Goal: Task Accomplishment & Management: Manage account settings

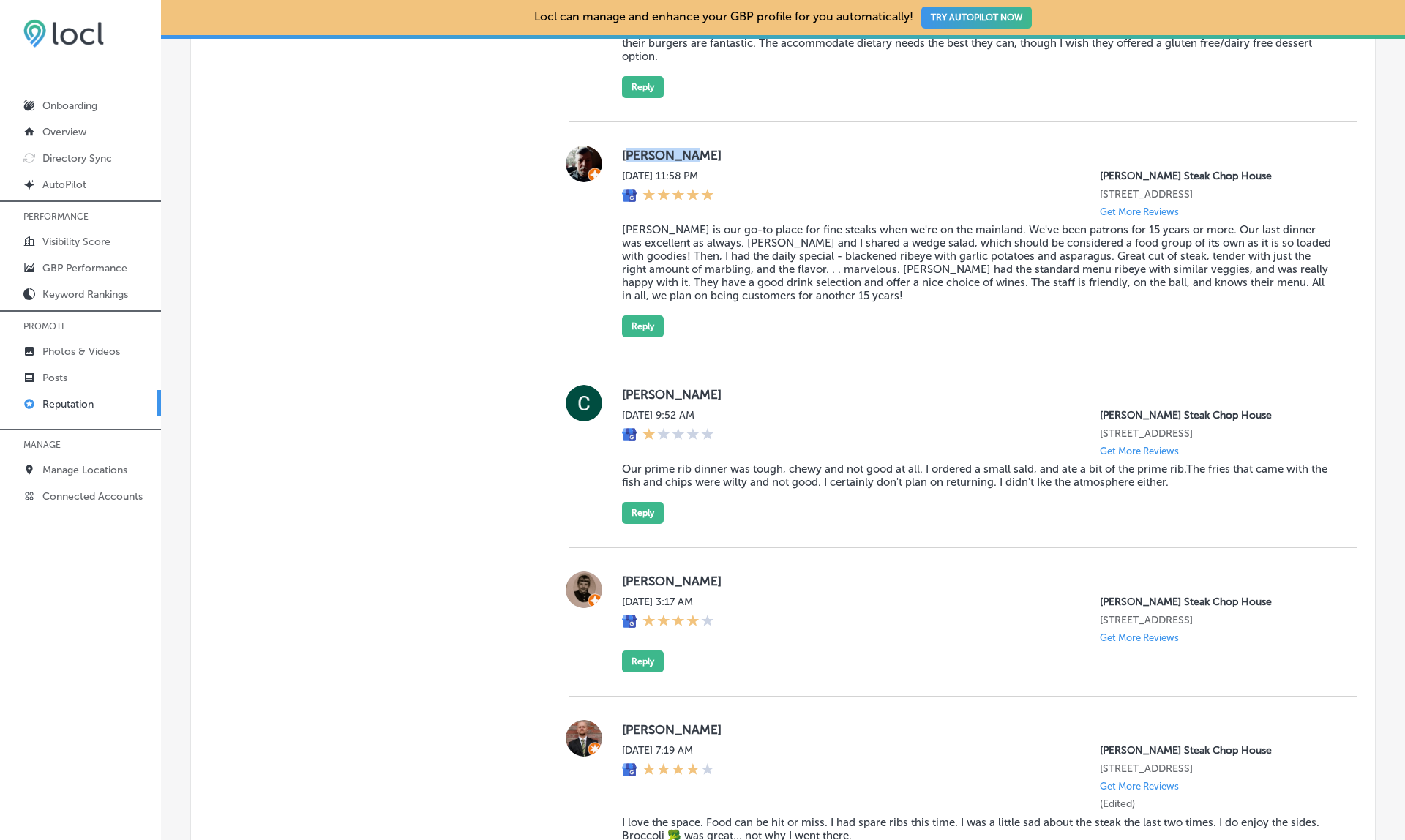
scroll to position [1421, 0]
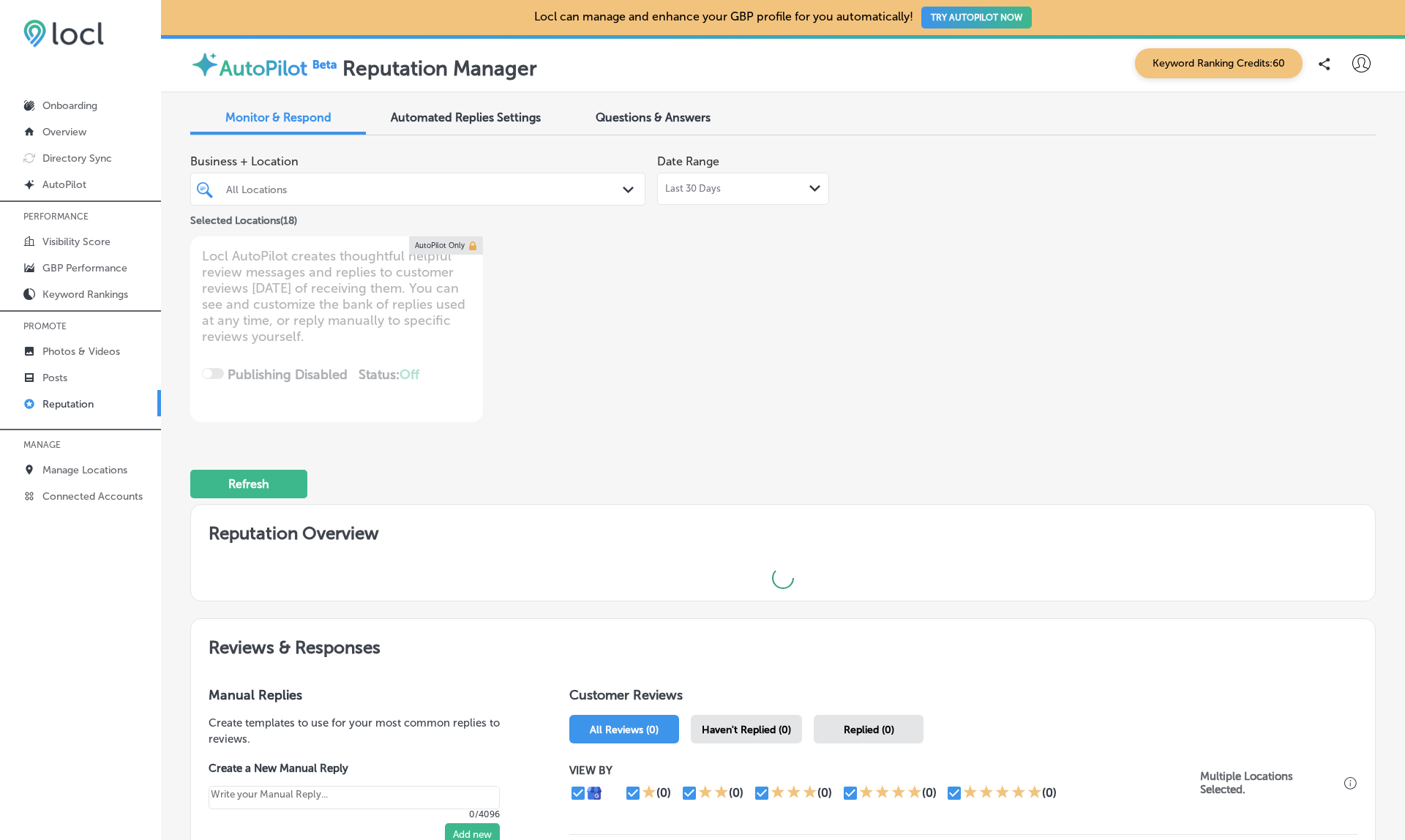
click at [437, 187] on div "All Locations" at bounding box center [425, 189] width 398 height 12
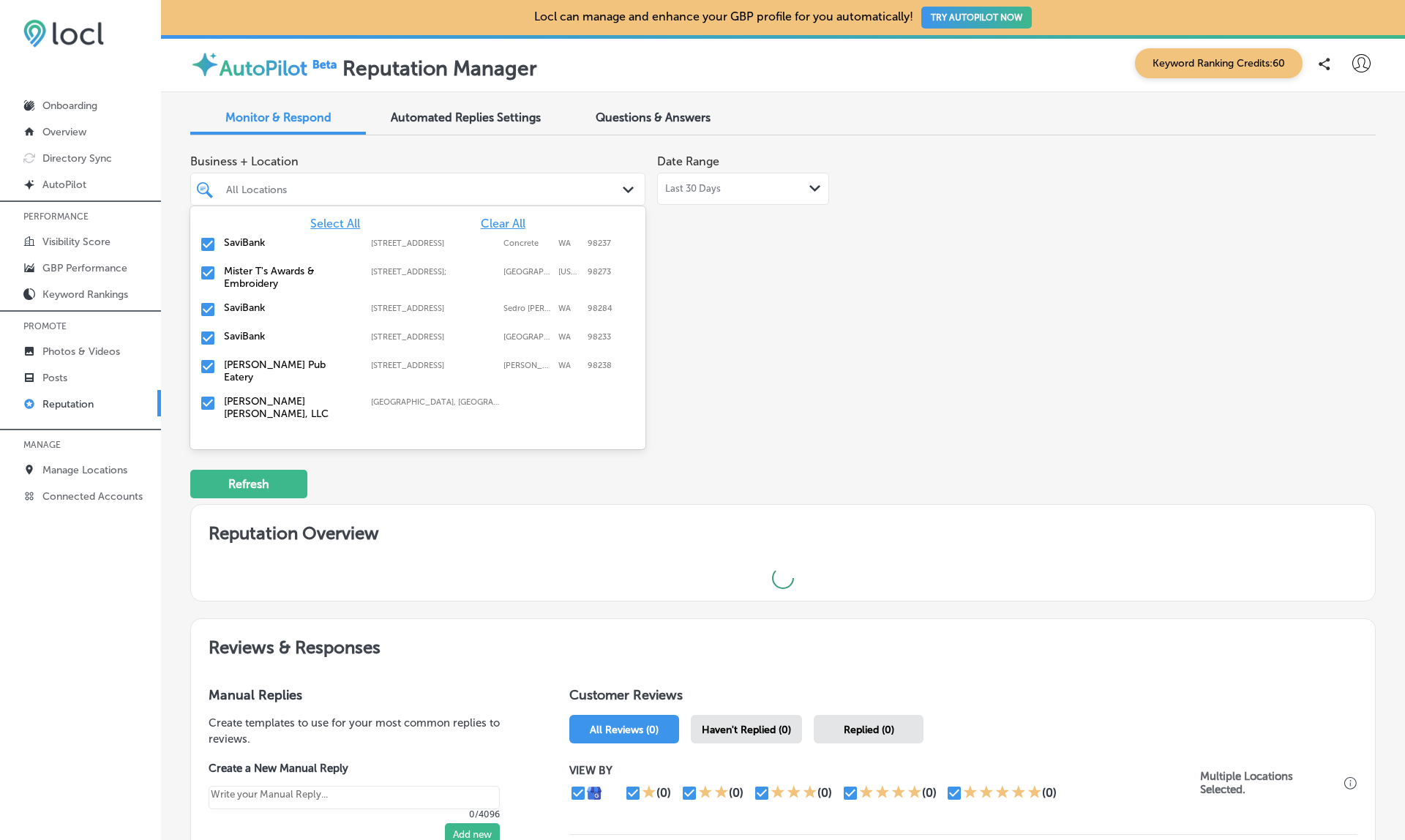
click at [510, 222] on span "Clear All" at bounding box center [503, 223] width 45 height 14
type textarea "x"
type input "ma"
type textarea "x"
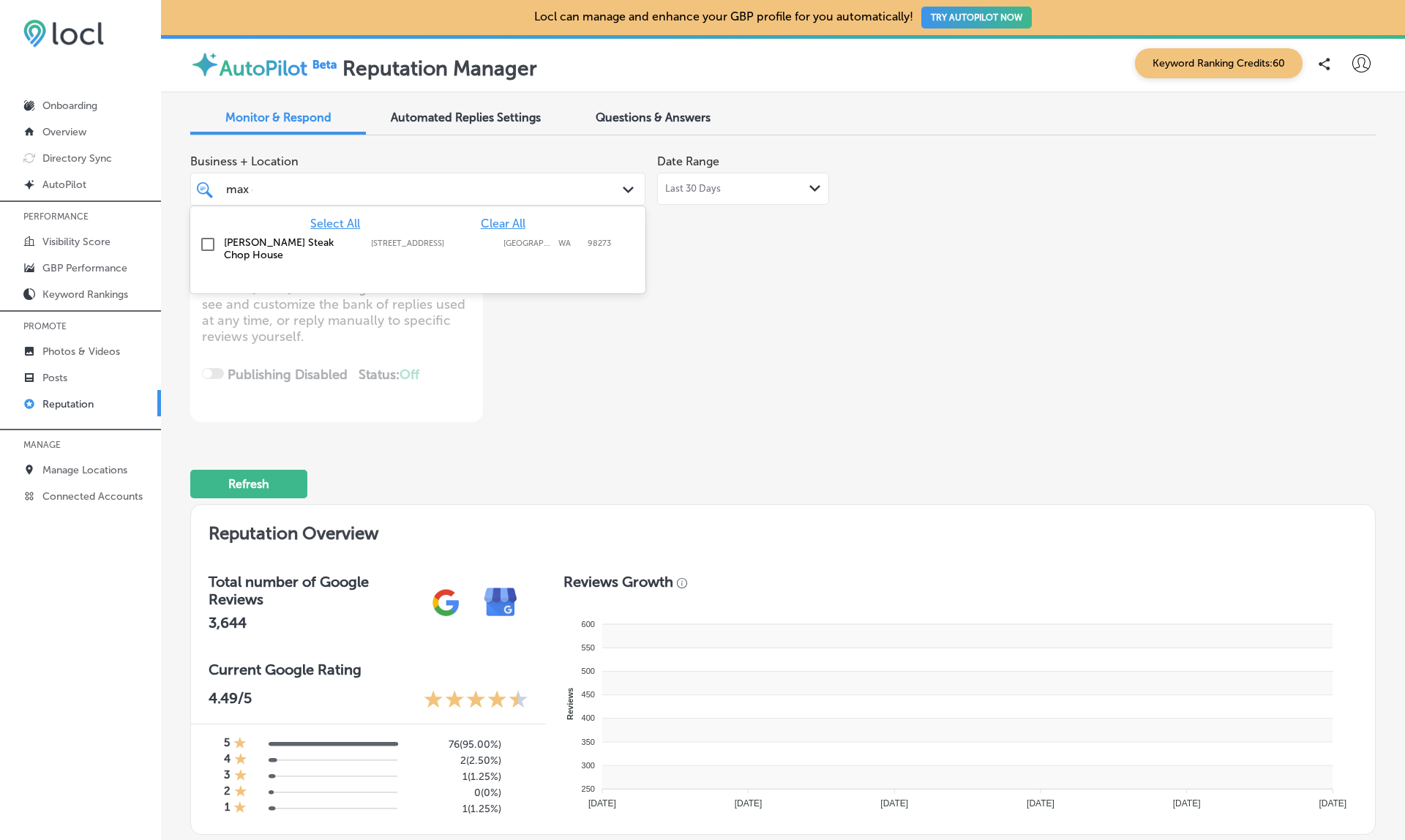
type input "max da"
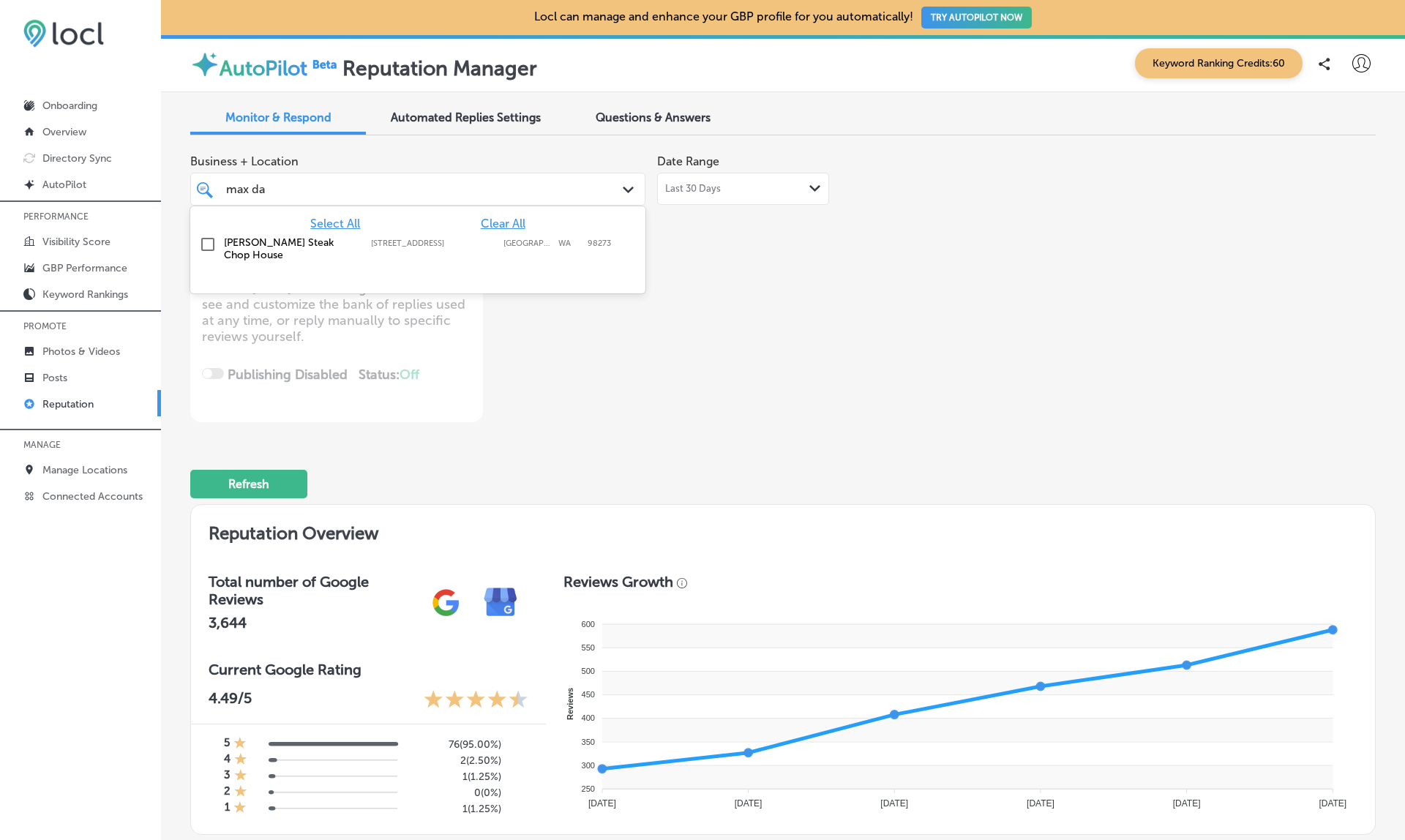
click at [238, 244] on label "[PERSON_NAME] Steak Chop House" at bounding box center [290, 249] width 132 height 25
type textarea "x"
type input "max da"
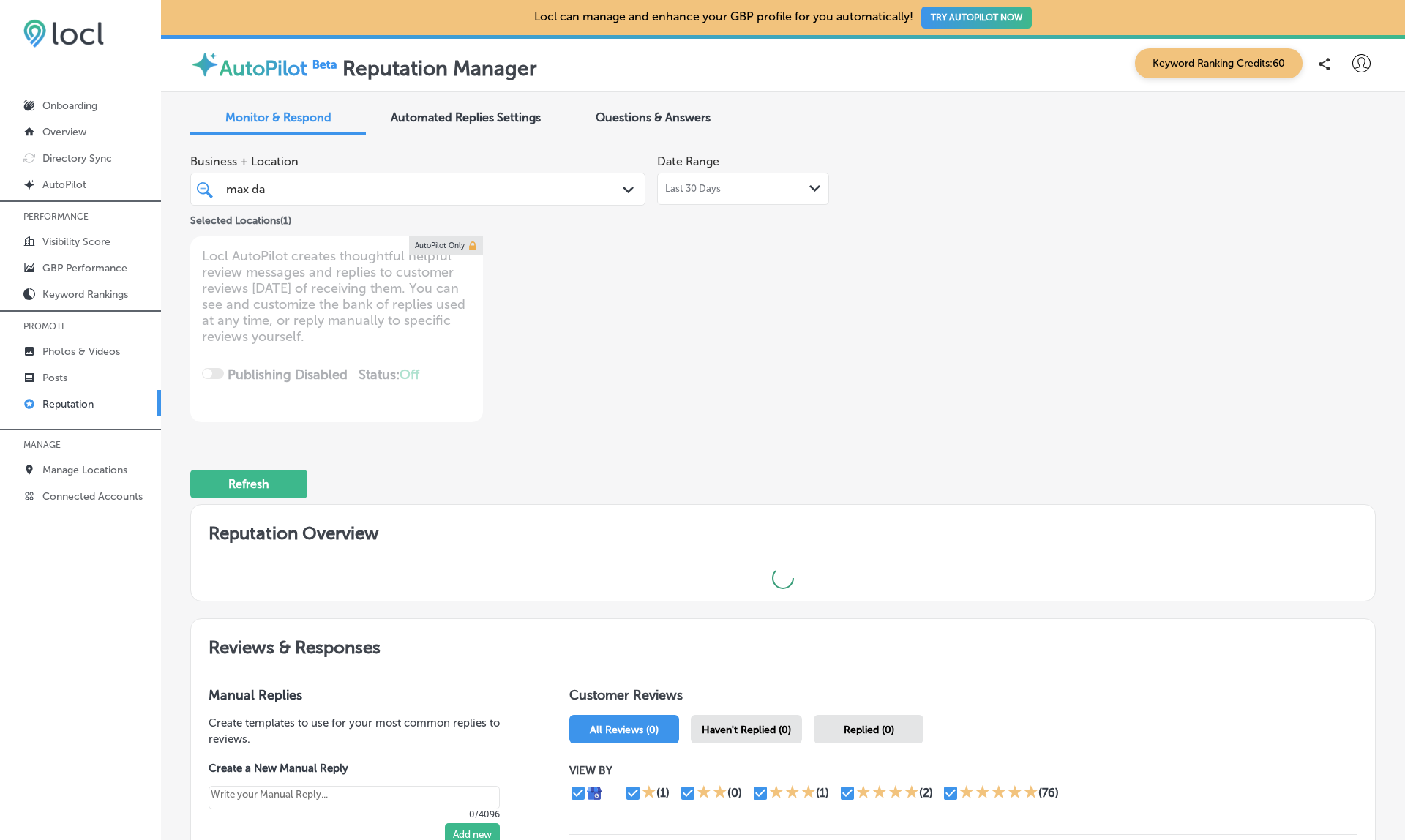
click at [941, 328] on div "Business + Location max da max da Path Created with Sketch. Selected Locations …" at bounding box center [783, 284] width 1186 height 275
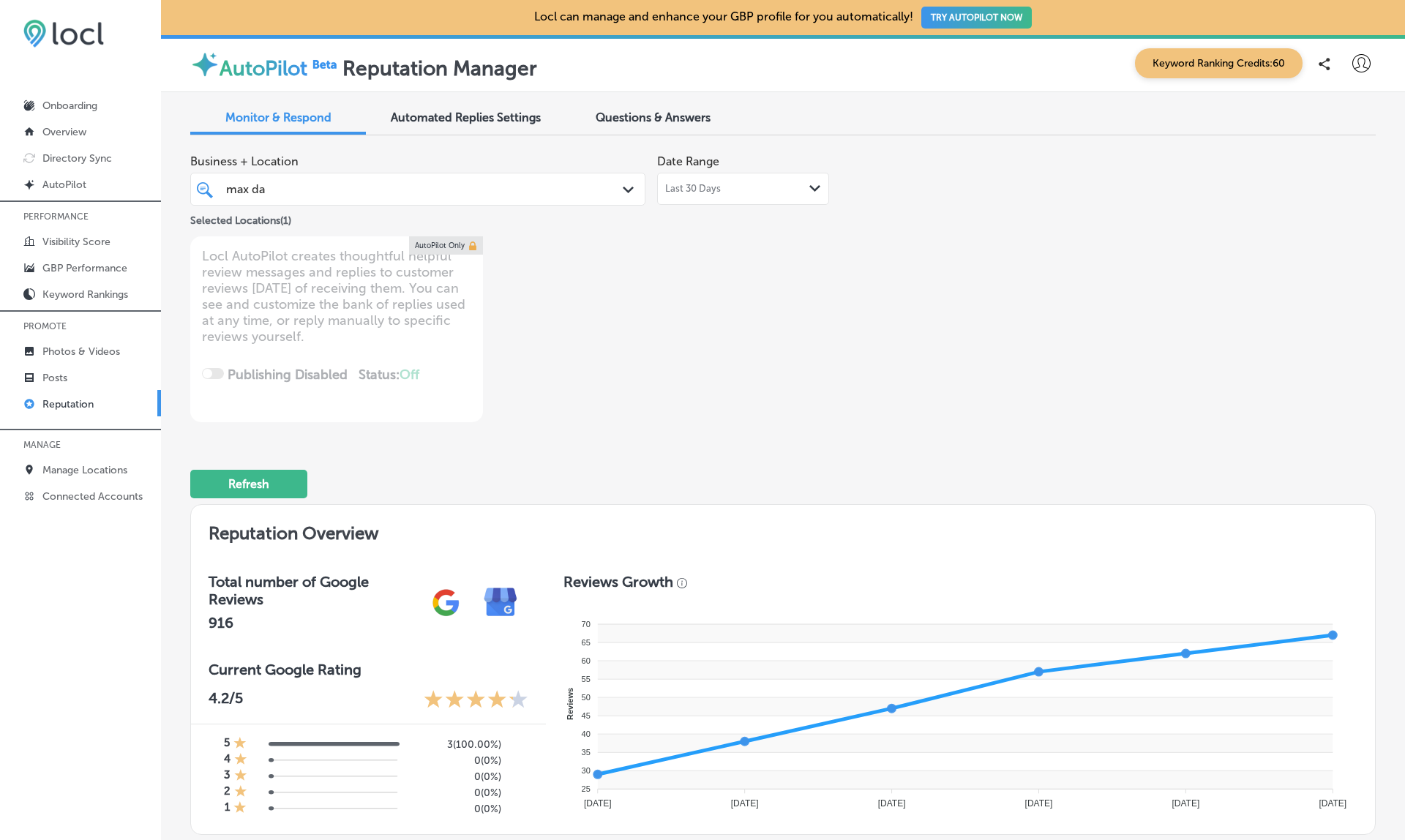
click at [703, 185] on span "Last 30 Days" at bounding box center [693, 189] width 56 height 11
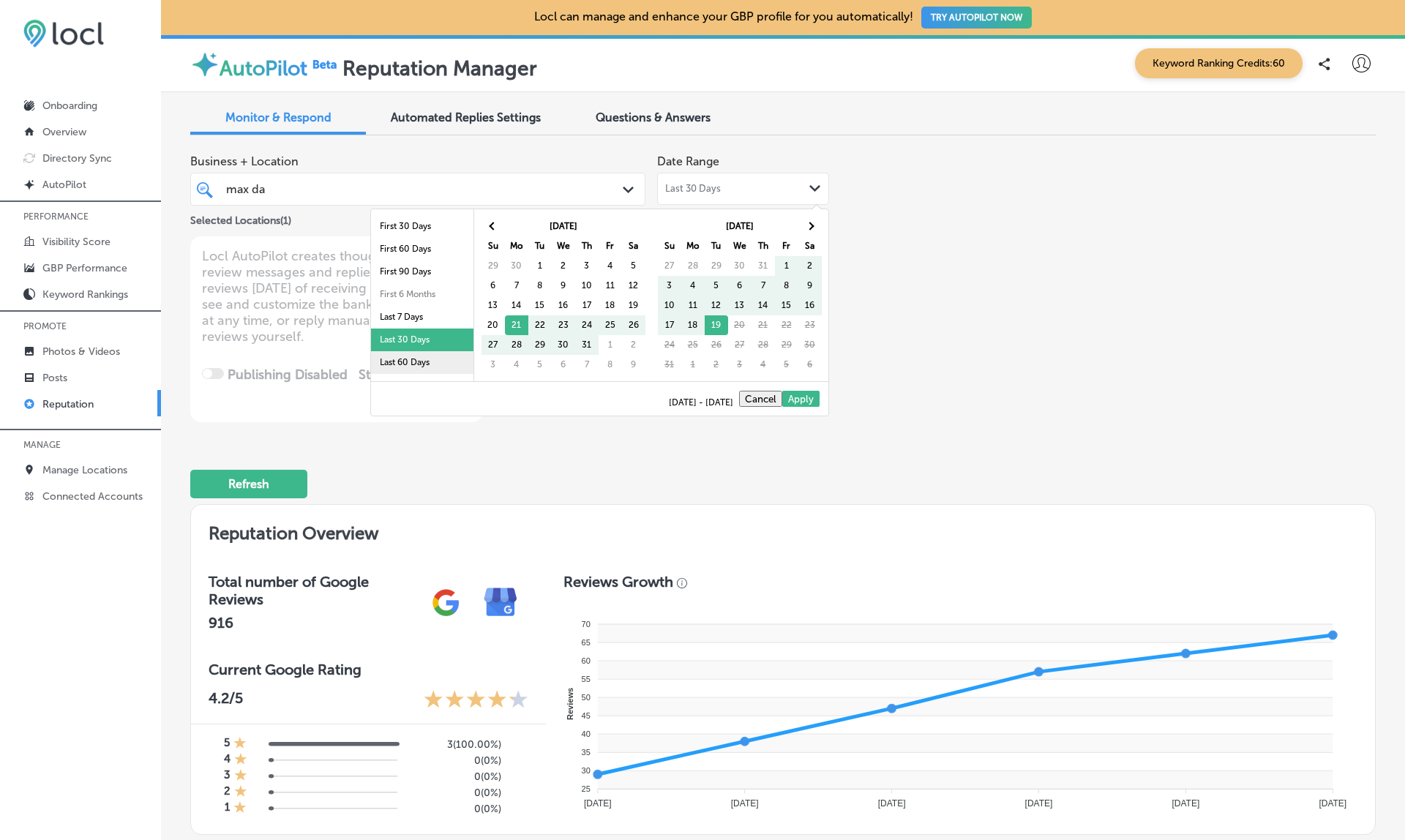
scroll to position [33, 0]
click at [418, 358] on li "Last 90 Days" at bounding box center [421, 353] width 102 height 23
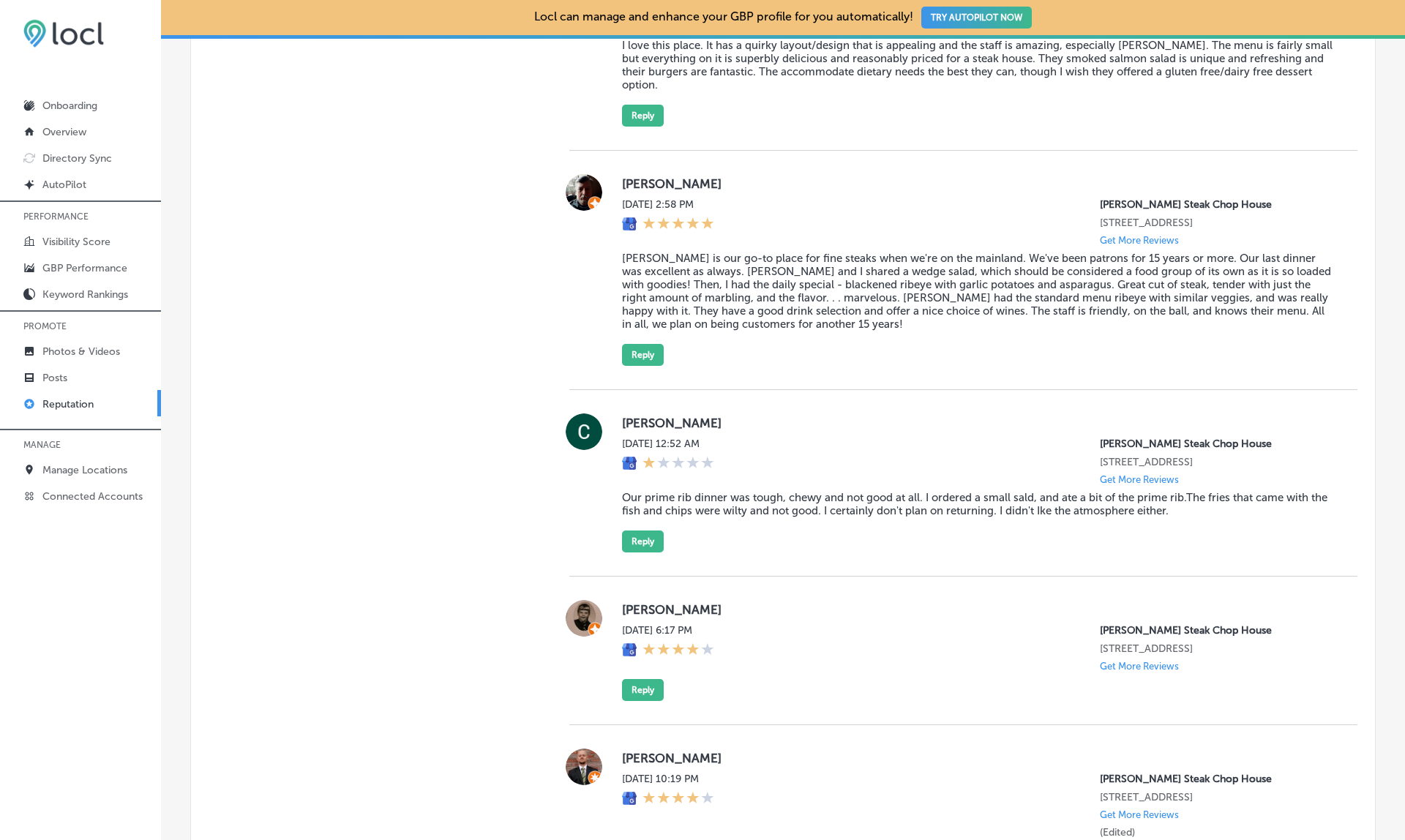
scroll to position [0, 0]
drag, startPoint x: 760, startPoint y: 457, endPoint x: 606, endPoint y: 460, distance: 154.0
click at [606, 460] on div "Cecilia Davidson Sat, Jul 19, 2025 12:52 AM Max Dale's Steak Chop House 2030 Ri…" at bounding box center [963, 483] width 788 height 139
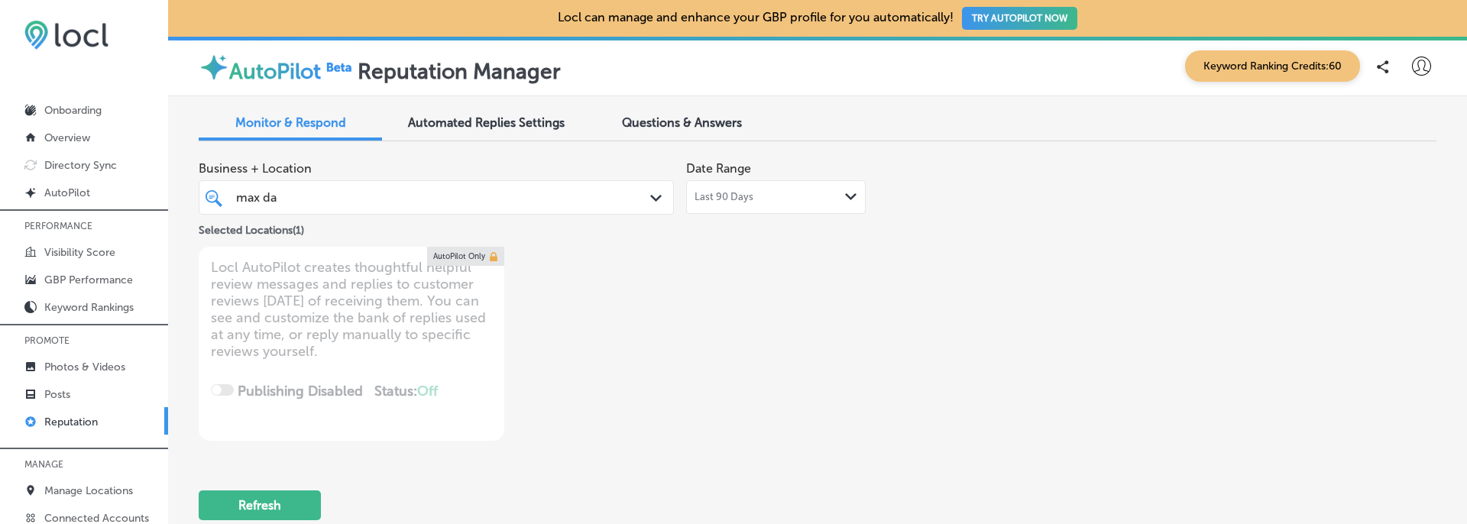
click at [754, 191] on span "Last 90 Days" at bounding box center [724, 197] width 59 height 12
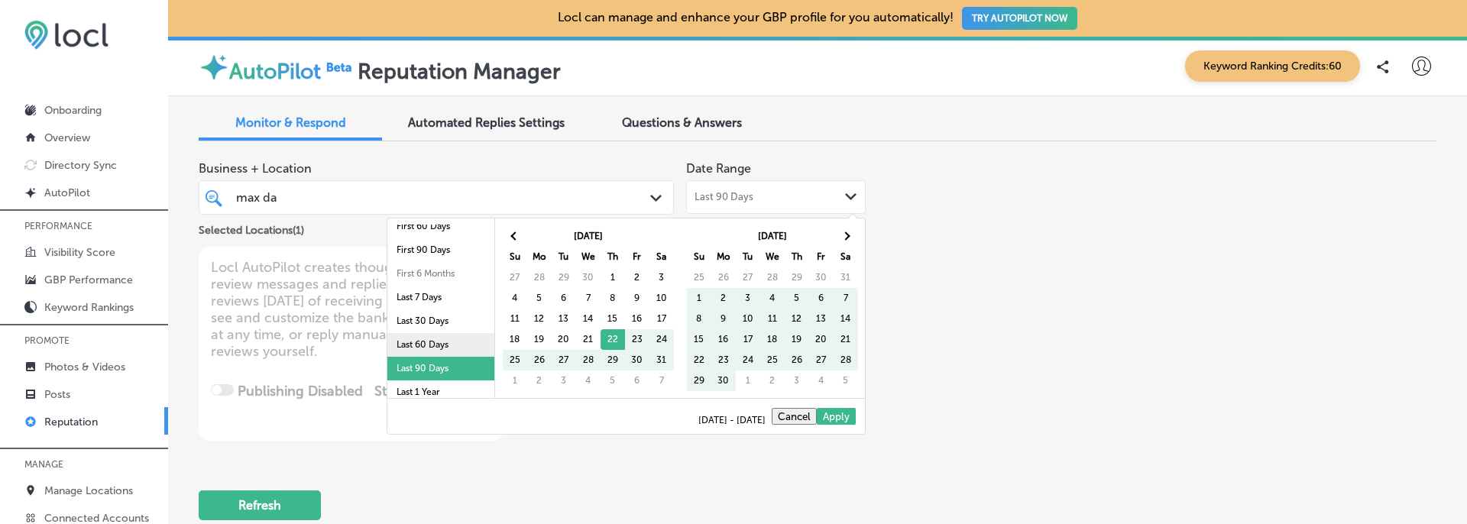
click at [424, 348] on li "Last 60 Days" at bounding box center [440, 345] width 107 height 24
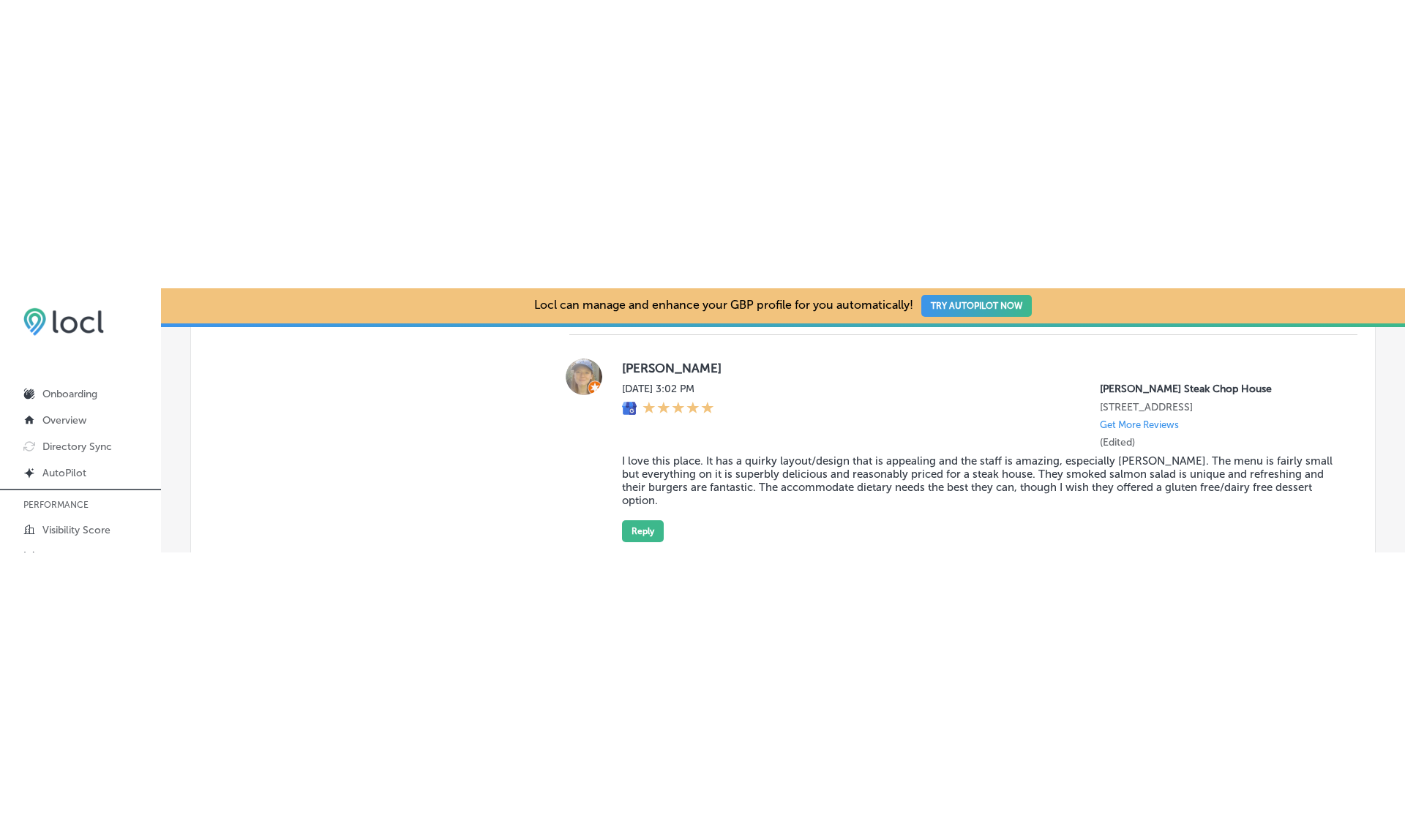
scroll to position [1305, 0]
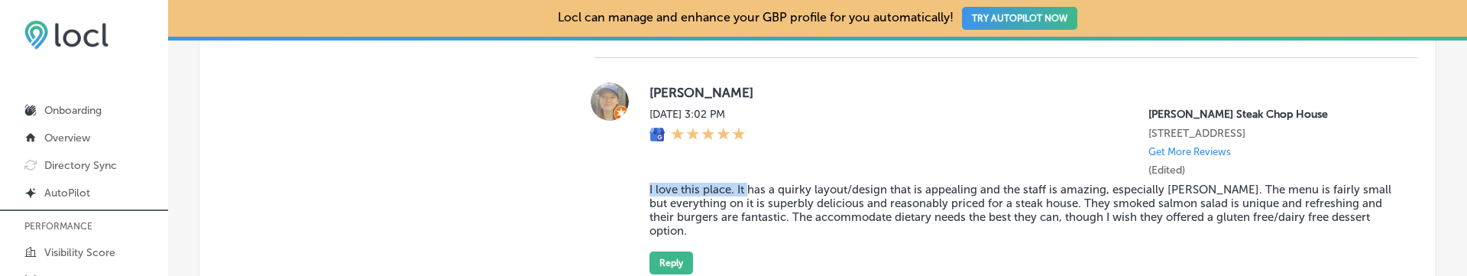
drag, startPoint x: 650, startPoint y: 184, endPoint x: 747, endPoint y: 184, distance: 97.8
click at [747, 184] on blockquote "I love this place. It has a quirky layout/design that is appealing and the staf…" at bounding box center [1022, 210] width 744 height 55
copy blockquote "I love this place. It"
type textarea "x"
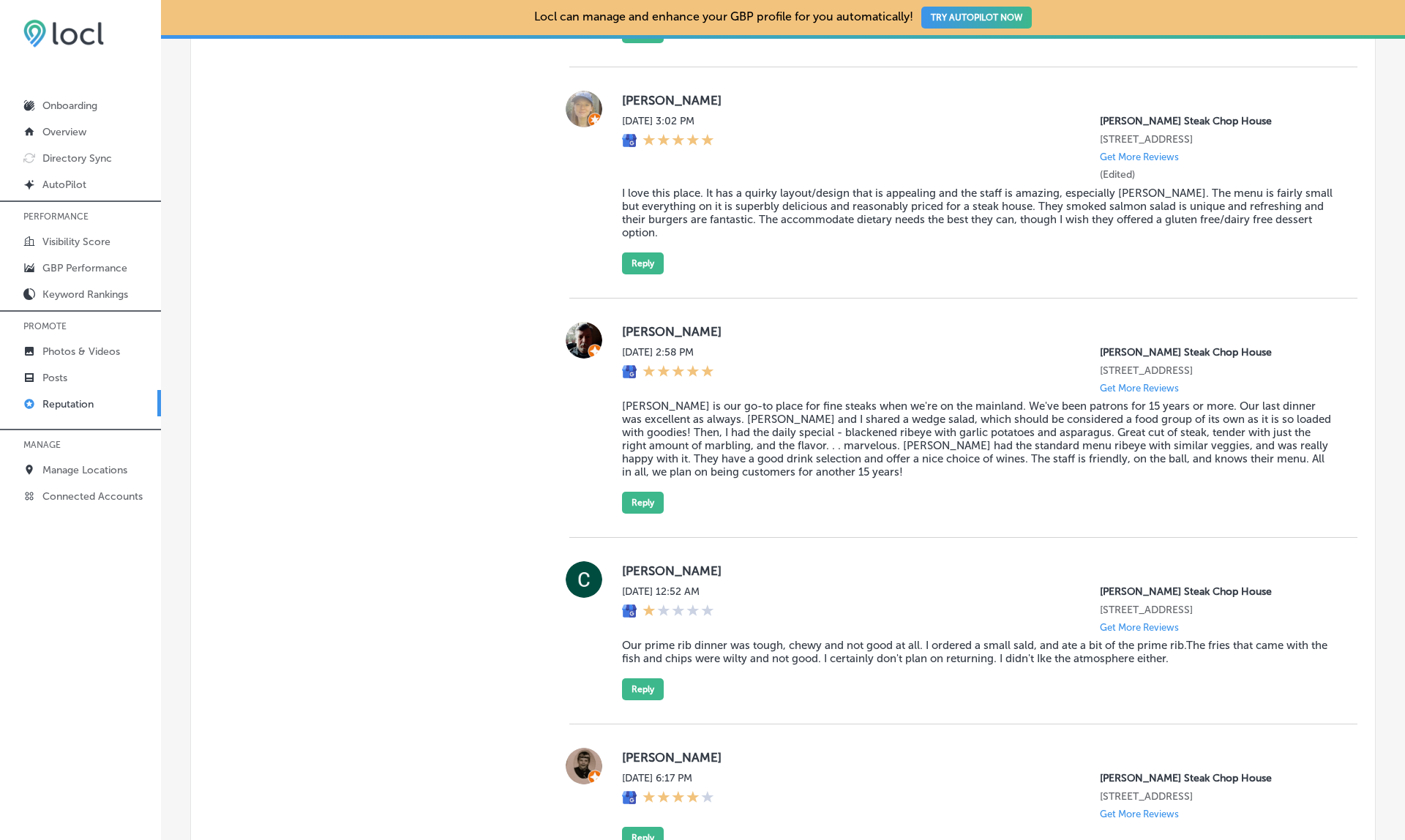
click at [439, 465] on div "Manual Replies Create templates to use for your most common replies to reviews.…" at bounding box center [365, 626] width 350 height 2055
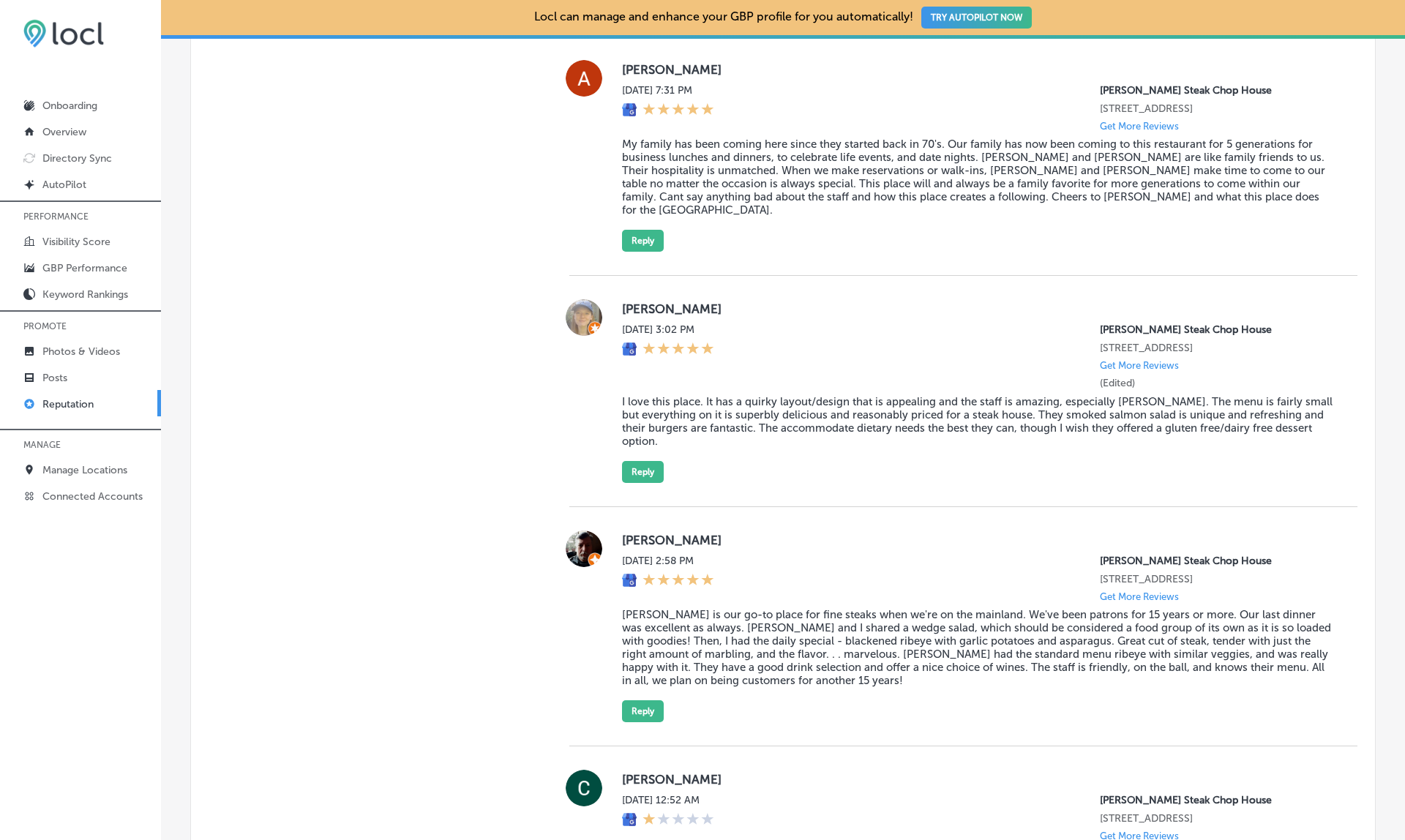
scroll to position [1085, 0]
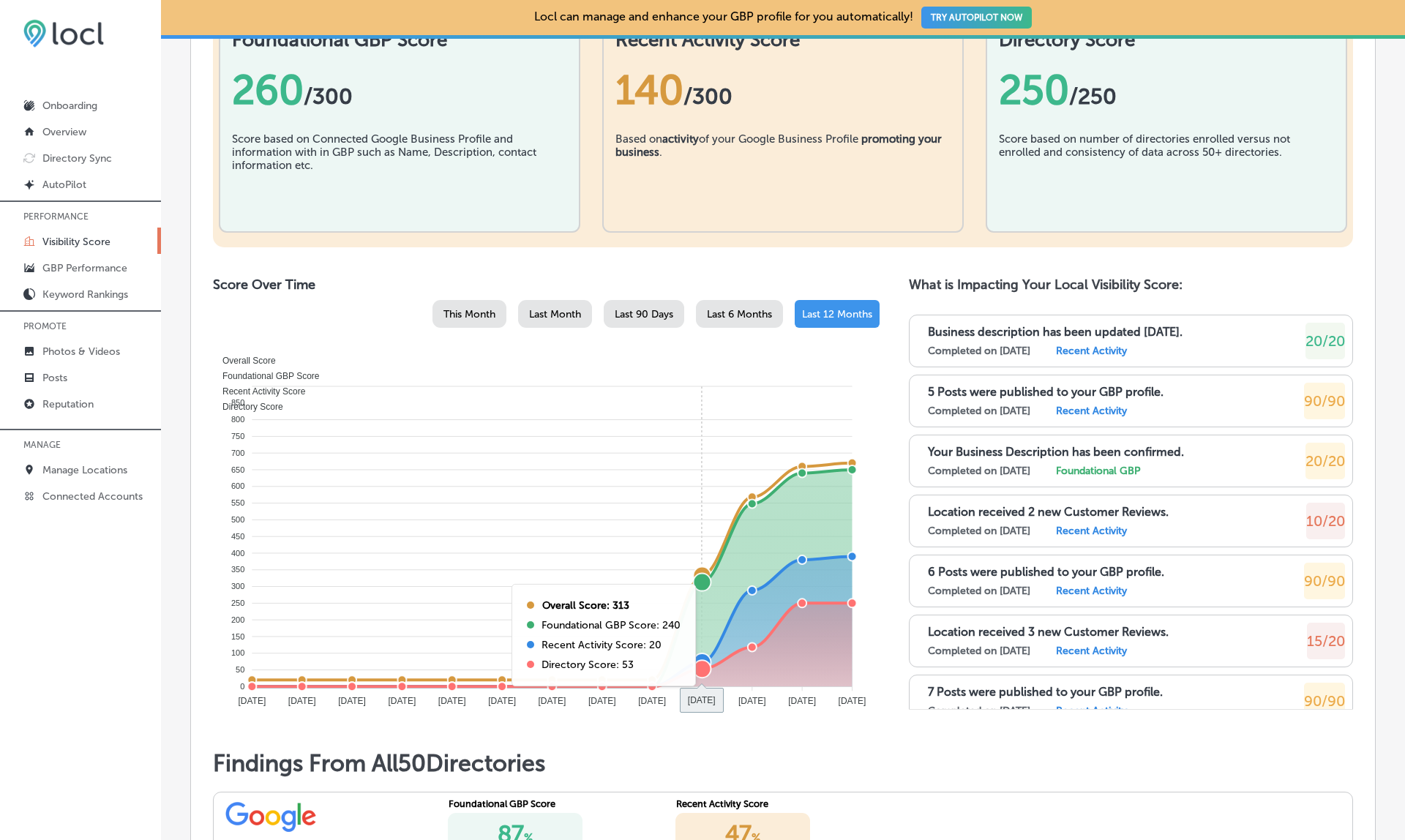
scroll to position [588, 0]
